Goal: Task Accomplishment & Management: Complete application form

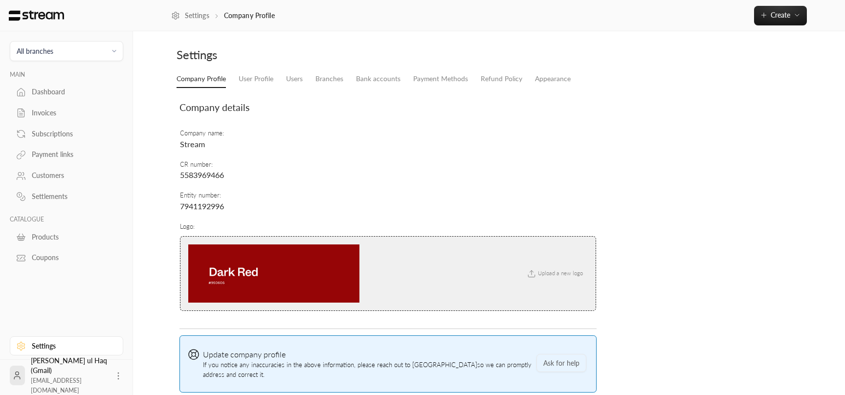
click at [80, 372] on div "Ibtisam ul Haq (Gmail) iibtisam@gmail.com" at bounding box center [69, 375] width 77 height 39
click at [114, 378] on icon at bounding box center [118, 376] width 10 height 10
click at [104, 374] on li "Logout" at bounding box center [100, 376] width 36 height 16
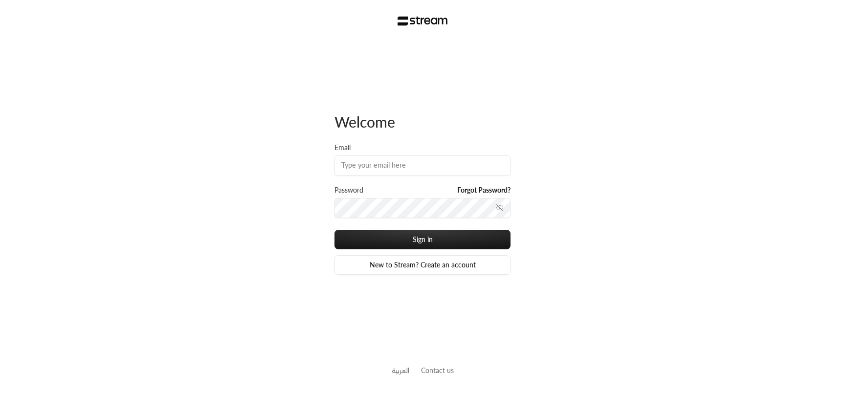
click at [216, 236] on div "Welcome Email Password Forgot Password? Sign in New to Stream? Create an accoun…" at bounding box center [422, 197] width 845 height 395
click at [356, 266] on link "New to Stream? Create an account" at bounding box center [422, 265] width 176 height 20
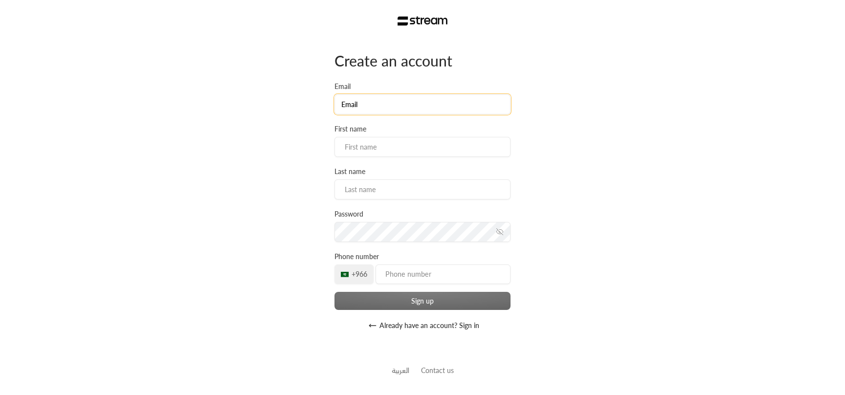
click at [392, 107] on input "Email" at bounding box center [422, 104] width 176 height 20
type input "ibtisam+a1@streampay.sa"
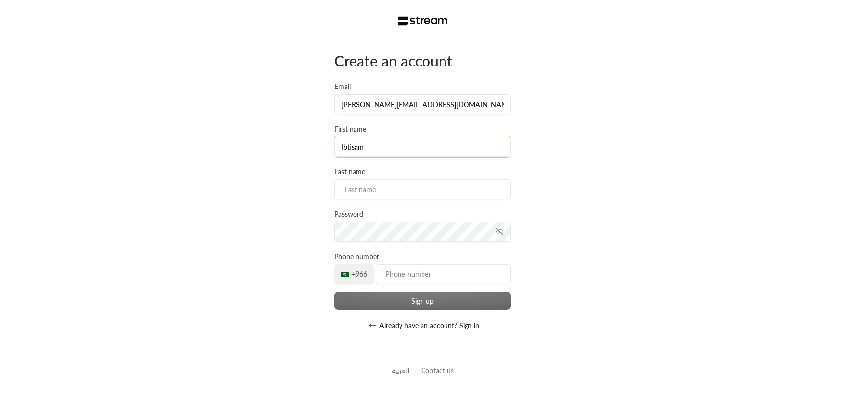
type input "Ibtisam"
type input "A1"
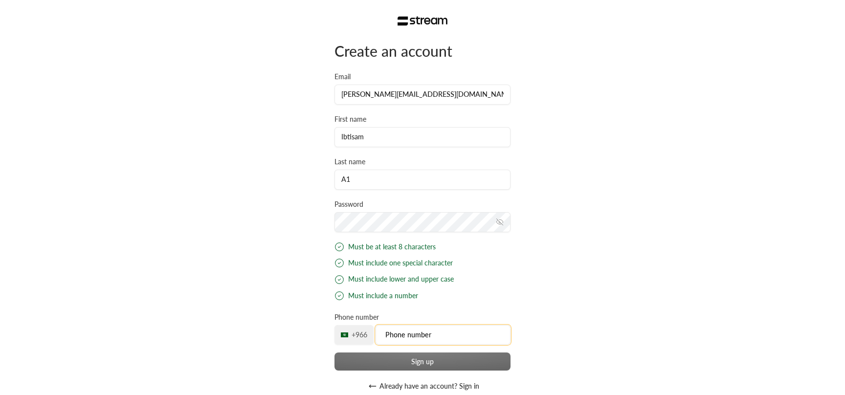
click at [398, 338] on input "tel" at bounding box center [443, 335] width 135 height 20
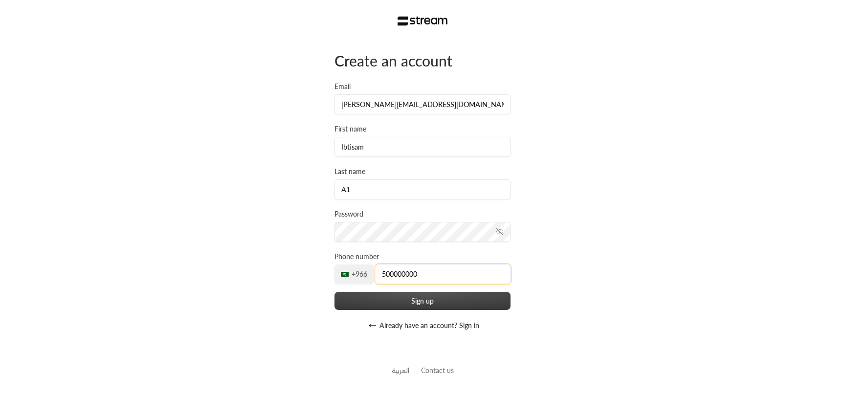
type input "500000000"
click at [374, 302] on button "Sign up" at bounding box center [422, 301] width 176 height 18
